Goal: Obtain resource: Download file/media

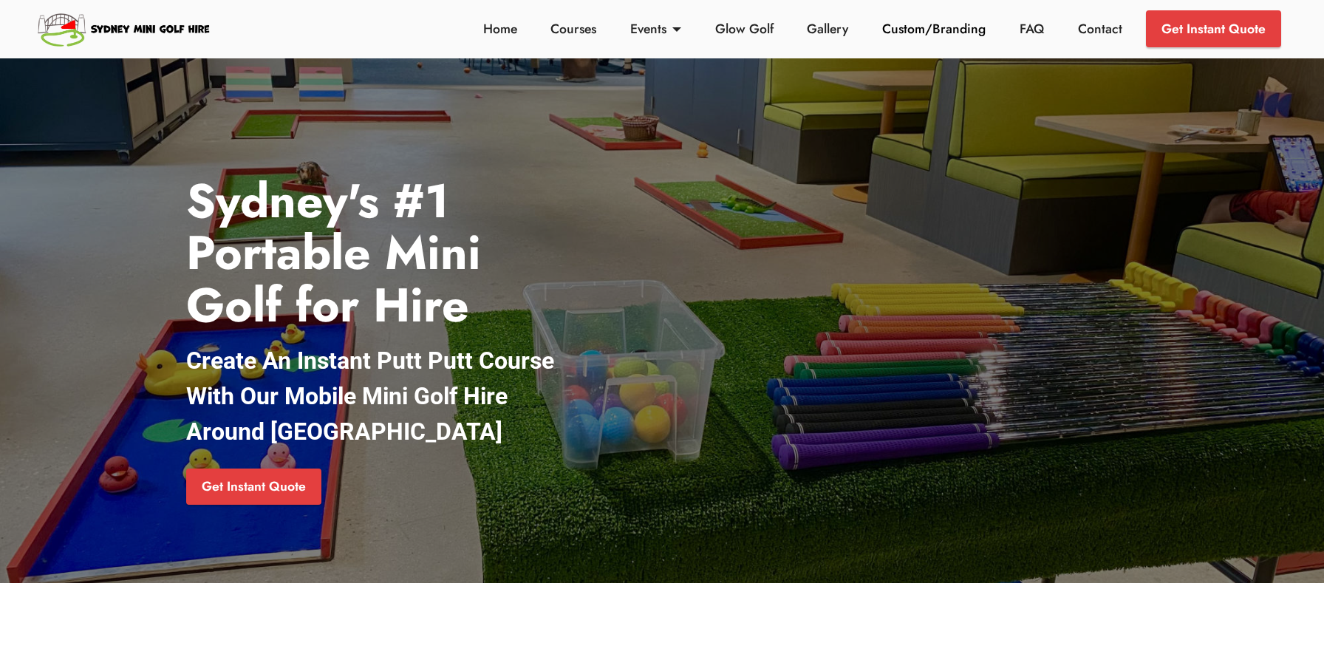
click at [942, 23] on link "Custom/Branding" at bounding box center [935, 28] width 112 height 19
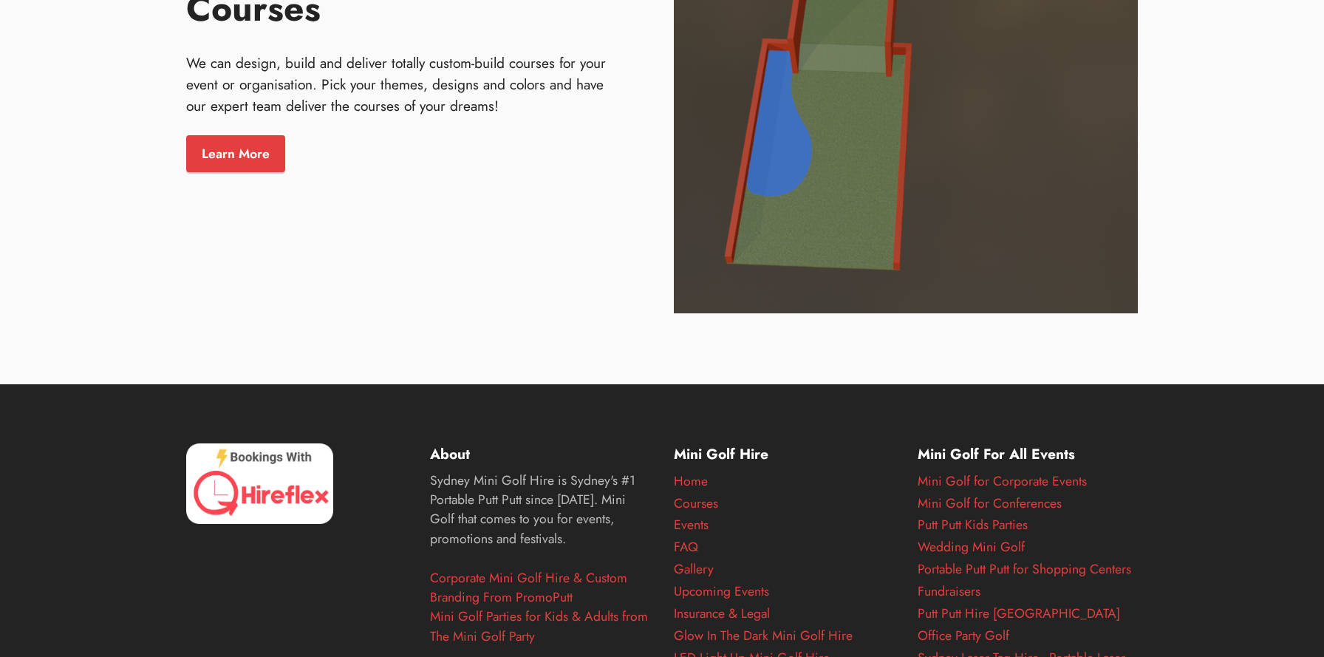
scroll to position [2182, 0]
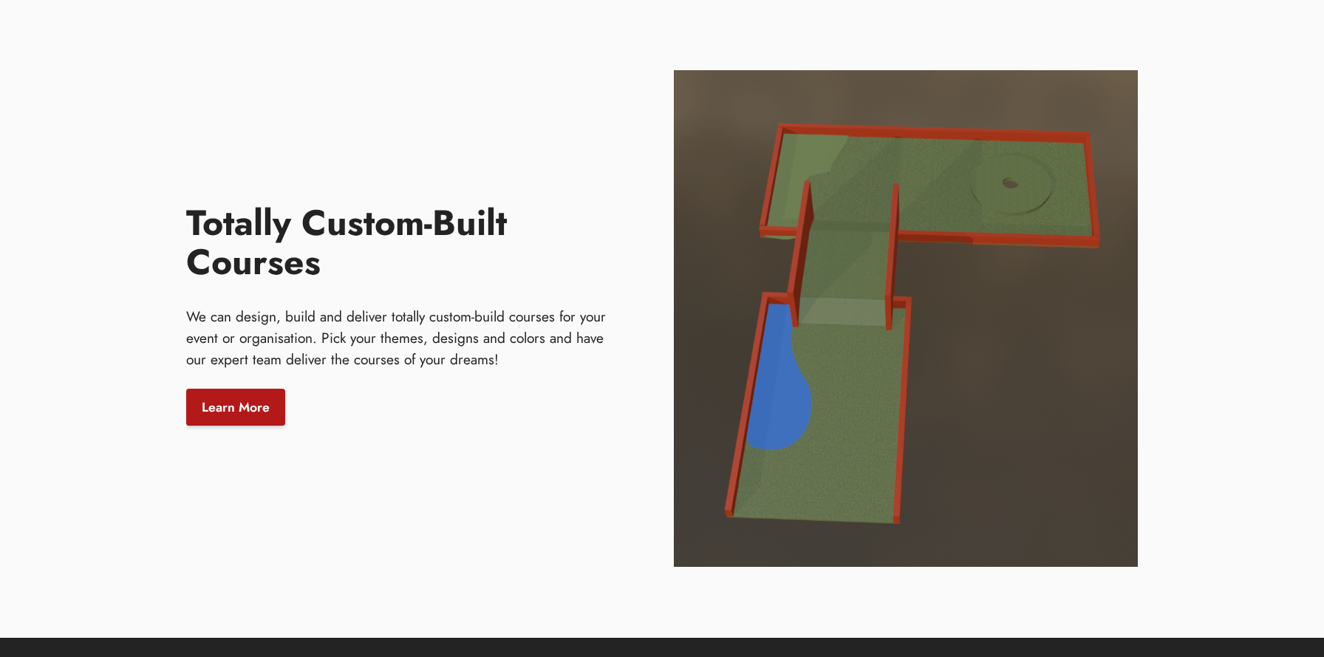
click at [243, 410] on link "Learn More" at bounding box center [235, 407] width 99 height 37
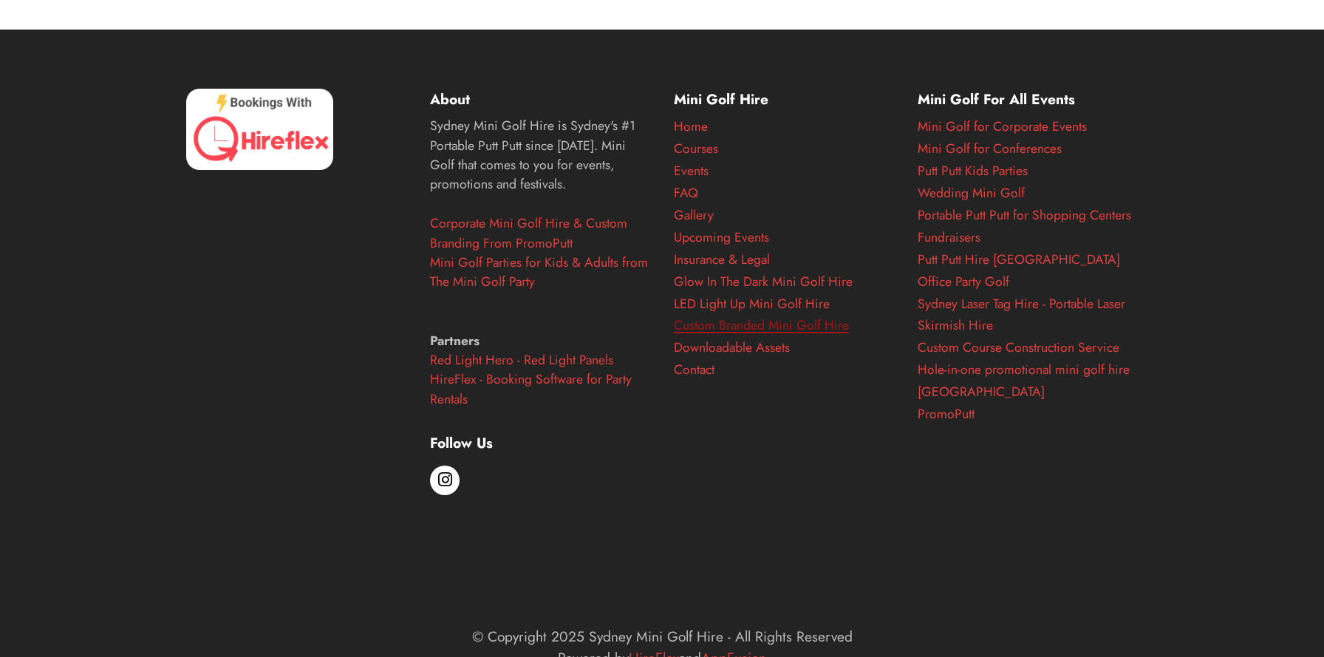
scroll to position [3086, 0]
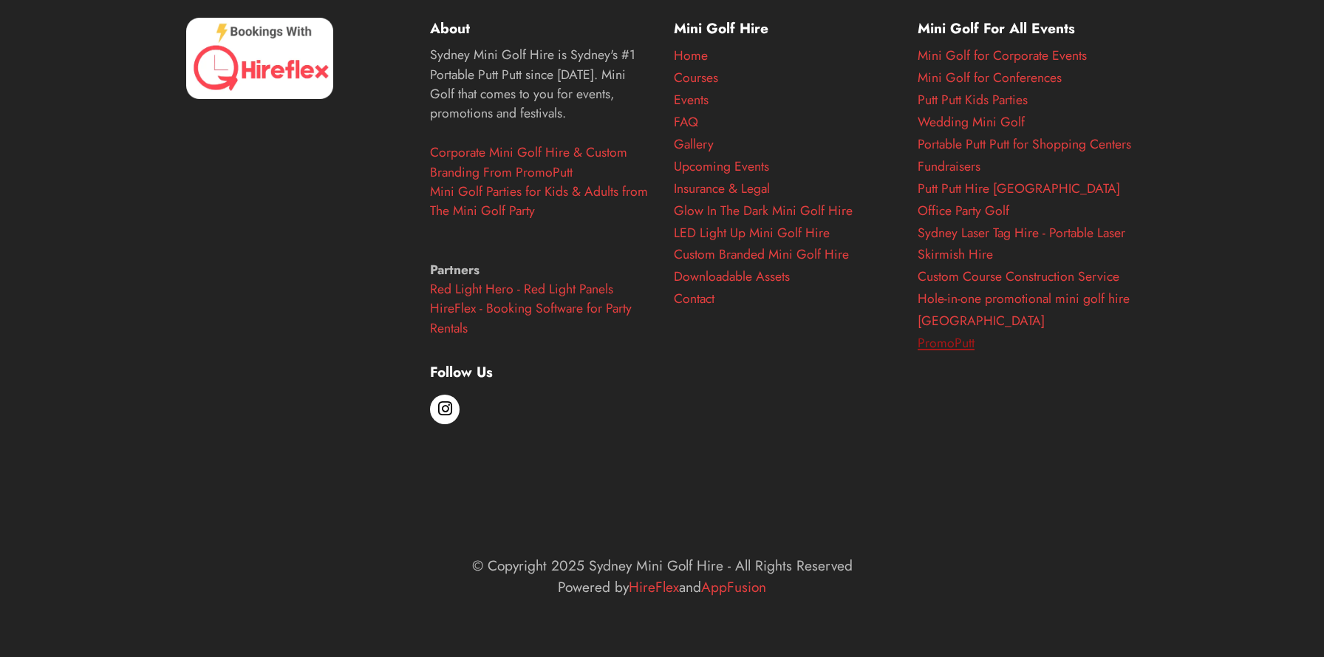
click at [953, 343] on link "PromoPutt" at bounding box center [946, 342] width 57 height 19
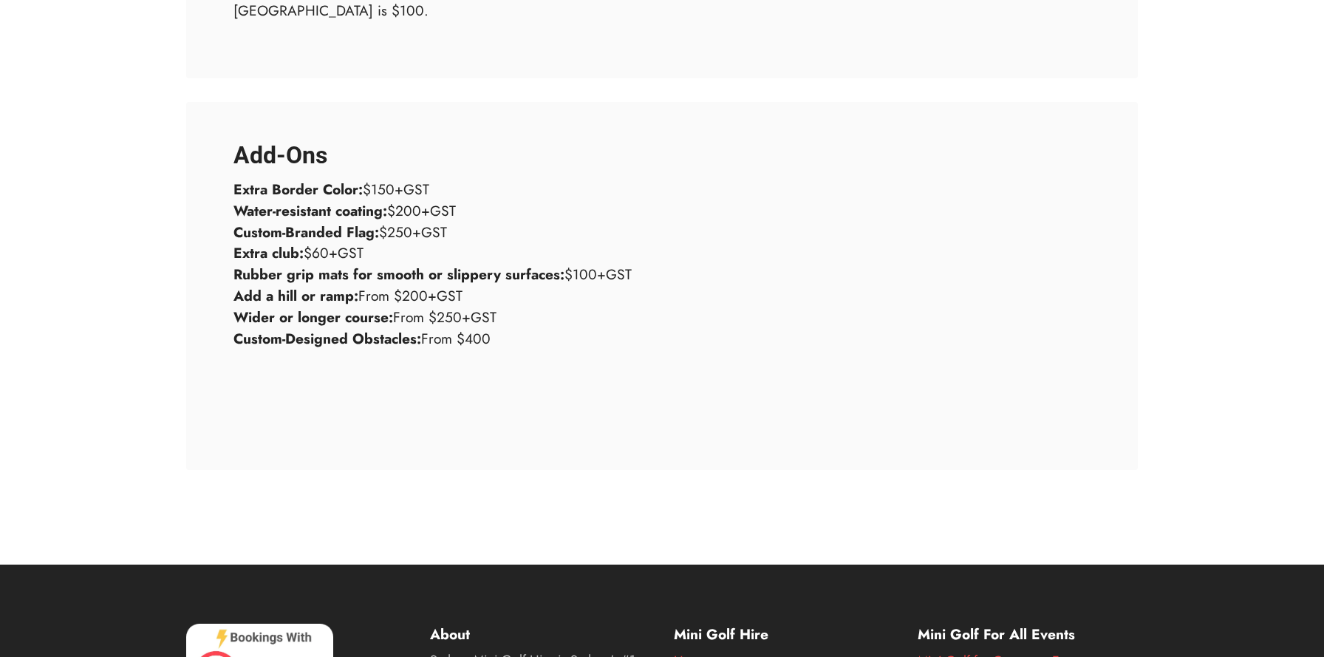
scroll to position [2458, 0]
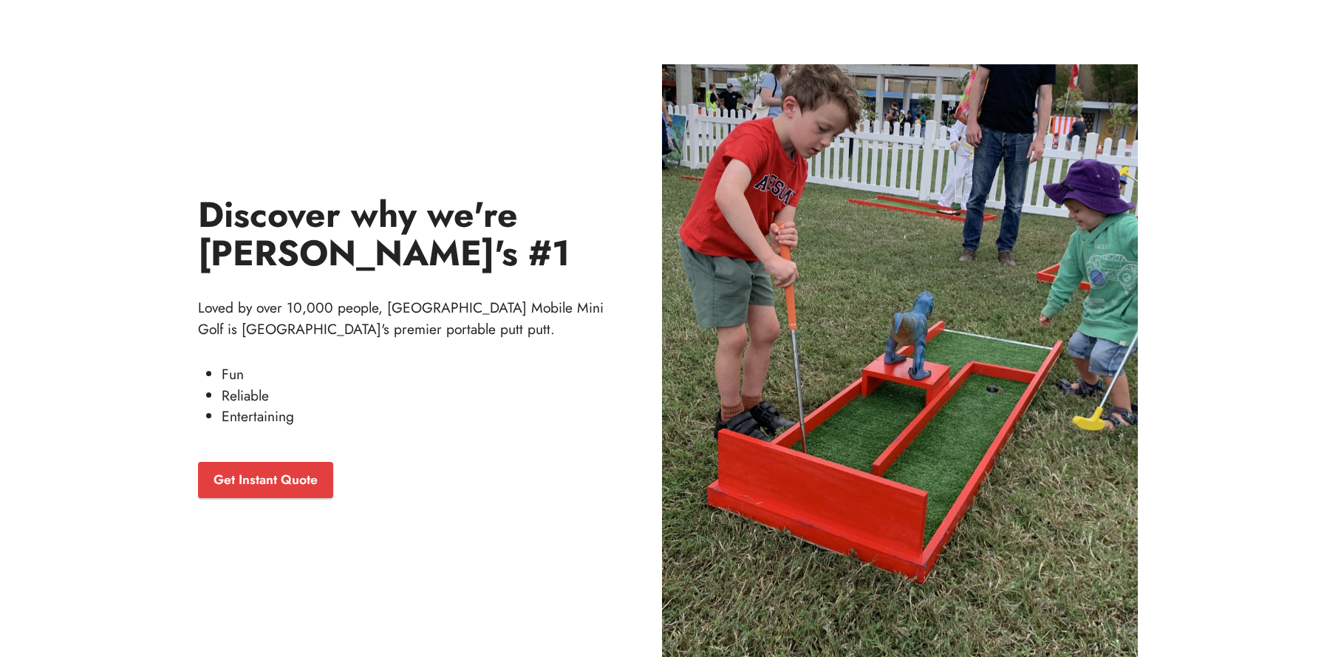
scroll to position [6129, 0]
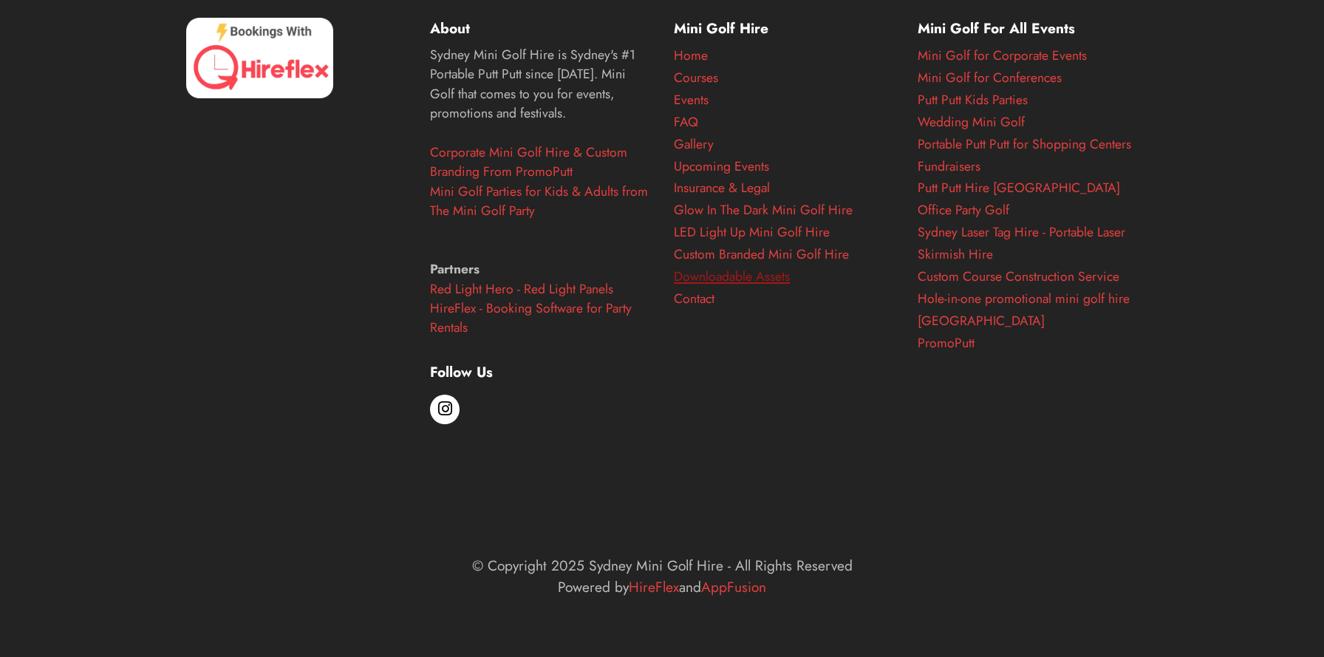
click at [732, 273] on link "Downloadable Assets" at bounding box center [732, 276] width 116 height 19
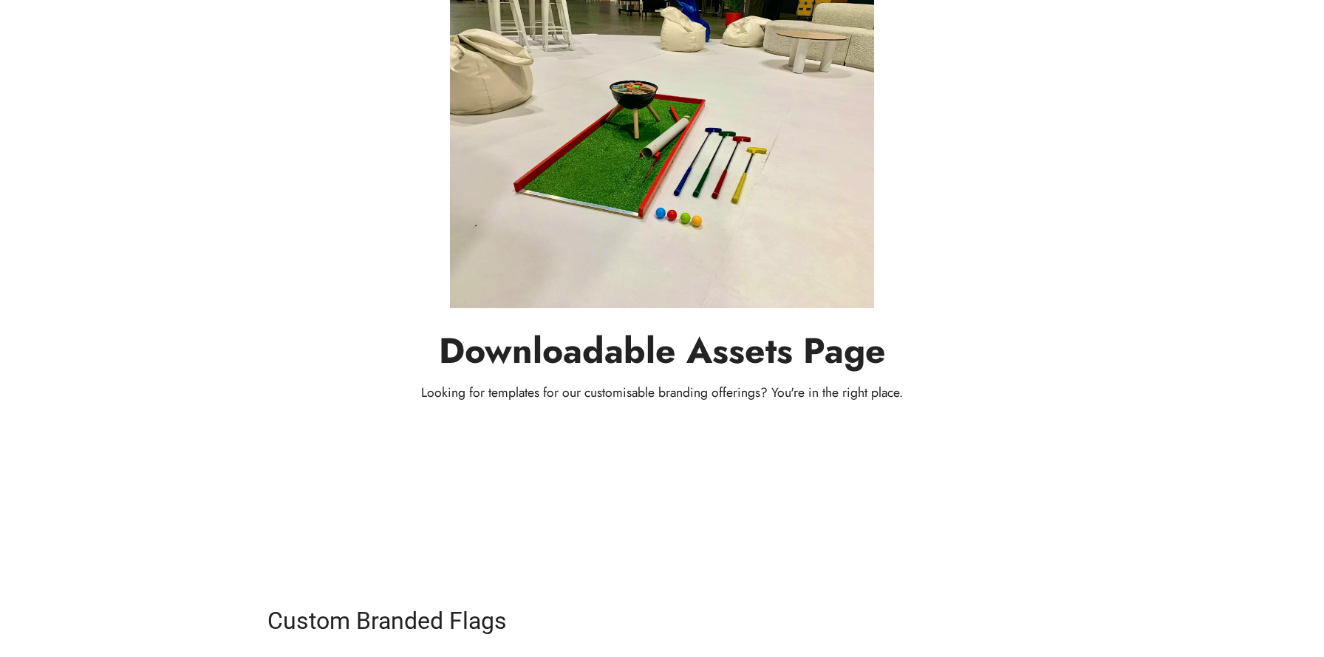
scroll to position [256, 0]
